Goal: Check status: Check status

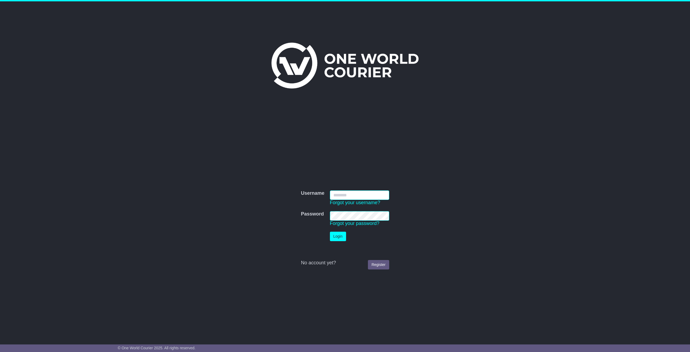
type input "**********"
click at [339, 235] on button "Login" at bounding box center [338, 236] width 16 height 9
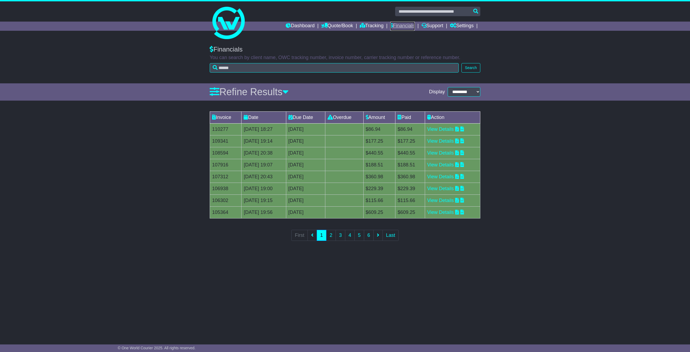
click at [401, 27] on link "Financials" at bounding box center [402, 26] width 25 height 9
click at [440, 130] on link "View Details" at bounding box center [440, 128] width 27 height 5
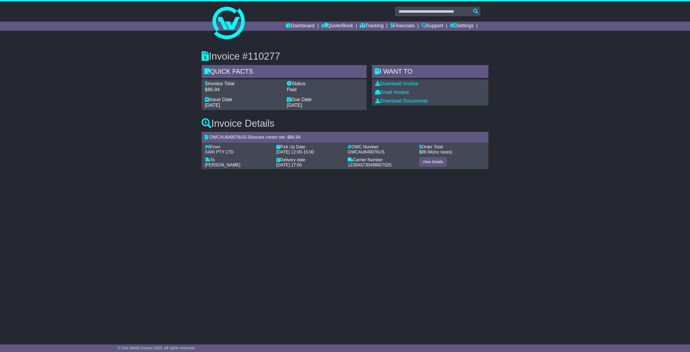
click at [421, 174] on div "Invoice #110277 Quick Facts Invoice Total $86.94 Status Paid Issue Date 03 Oct …" at bounding box center [345, 108] width 276 height 136
drag, startPoint x: 393, startPoint y: 168, endPoint x: 392, endPoint y: 165, distance: 3.2
click at [403, 25] on link "Financials" at bounding box center [402, 26] width 25 height 9
